Goal: Information Seeking & Learning: Find specific fact

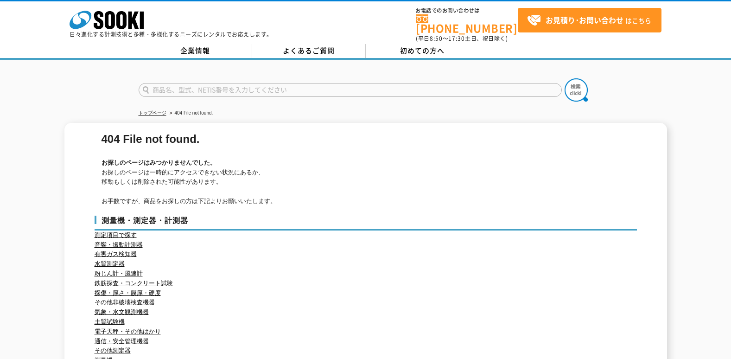
click at [339, 88] on input "text" at bounding box center [350, 90] width 423 height 14
paste input "シャープエッジテスター SET-50"
type input "シャープエッジテスター SET-50"
click at [581, 83] on img at bounding box center [575, 89] width 23 height 23
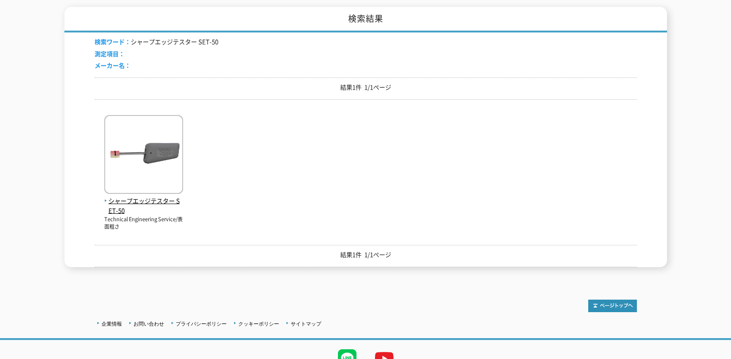
scroll to position [178, 0]
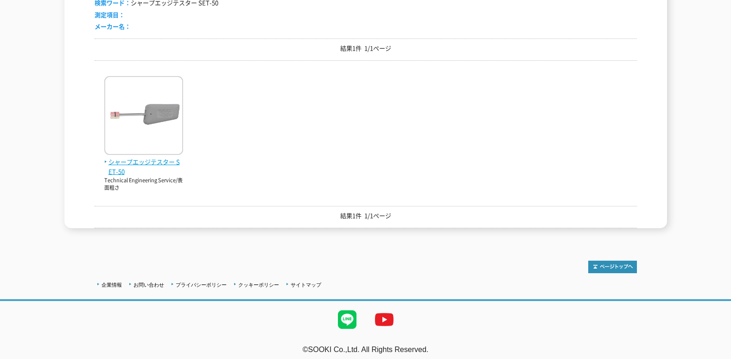
click at [173, 157] on span "シャープエッジテスター SET-50" at bounding box center [143, 166] width 79 height 19
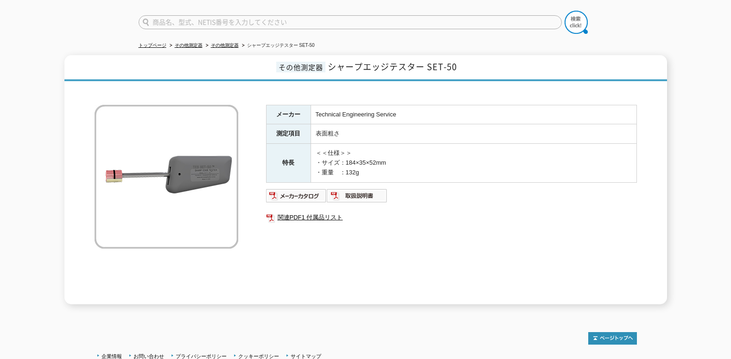
scroll to position [139, 0]
